Goal: Information Seeking & Learning: Understand process/instructions

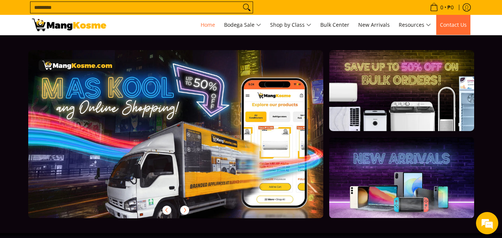
click at [461, 19] on link "Contact Us" at bounding box center [453, 25] width 34 height 20
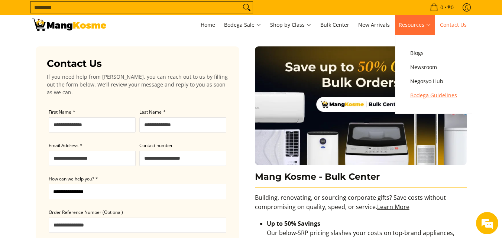
click at [427, 91] on span "Bodega Guidelines" at bounding box center [433, 95] width 47 height 9
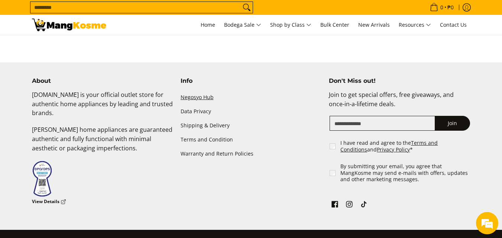
scroll to position [887, 0]
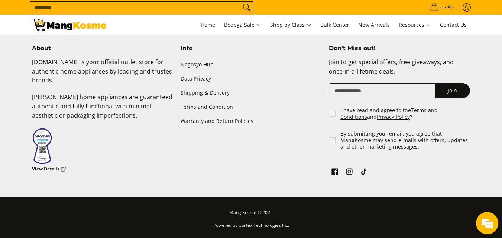
click at [205, 93] on link "Shipping & Delivery" at bounding box center [251, 93] width 141 height 14
